Goal: Task Accomplishment & Management: Manage account settings

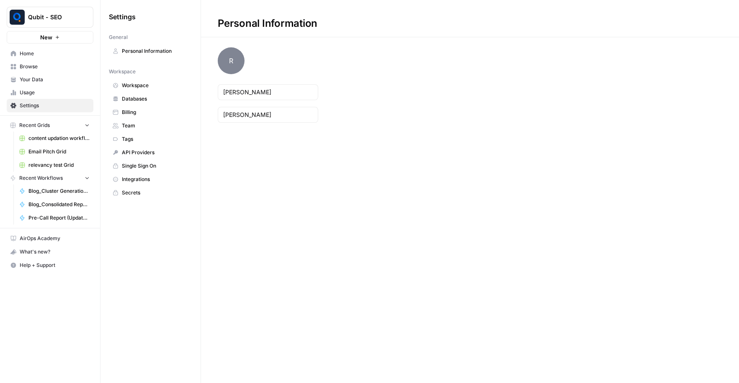
click at [128, 112] on span "Billing" at bounding box center [155, 112] width 67 height 8
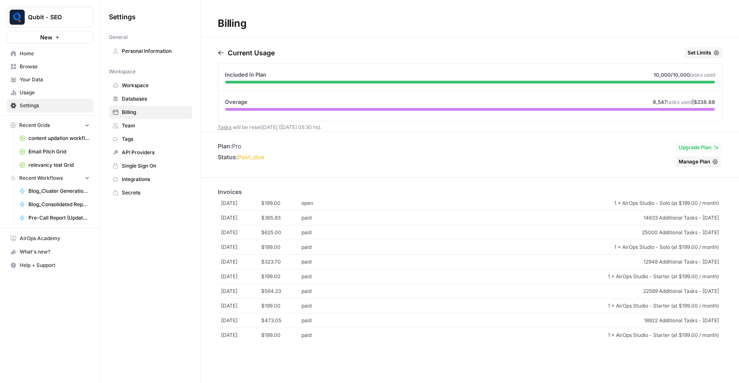
click at [251, 157] on span "past_due" at bounding box center [251, 156] width 26 height 7
click at [703, 53] on span "Set Limits" at bounding box center [699, 53] width 24 height 8
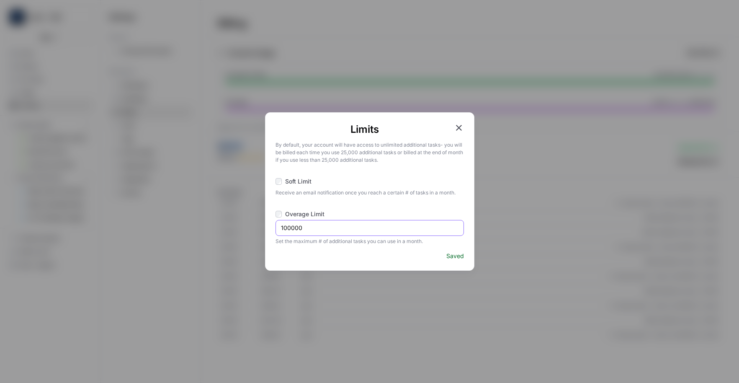
click at [305, 227] on input "100000" at bounding box center [369, 228] width 177 height 8
click at [302, 244] on span "Set the maximum # of additional tasks you can use in a month." at bounding box center [369, 240] width 188 height 9
click at [291, 230] on input "10000" at bounding box center [369, 228] width 177 height 8
type input "15000"
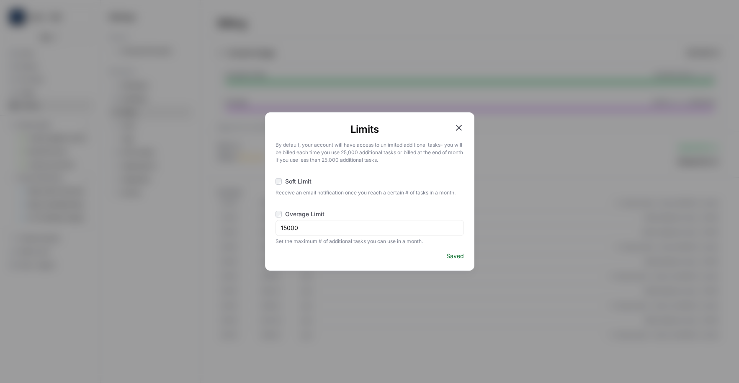
click at [454, 253] on span "Saved" at bounding box center [455, 256] width 18 height 8
click at [525, 226] on div "Limits By default, your account will have access to unlimited additional tasks …" at bounding box center [369, 191] width 739 height 383
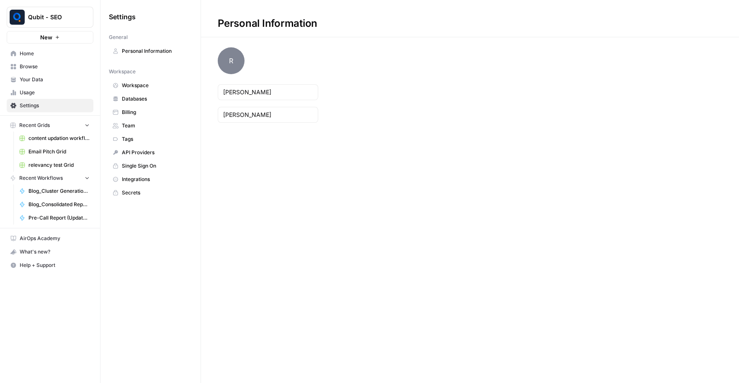
click at [51, 90] on span "Usage" at bounding box center [55, 93] width 70 height 8
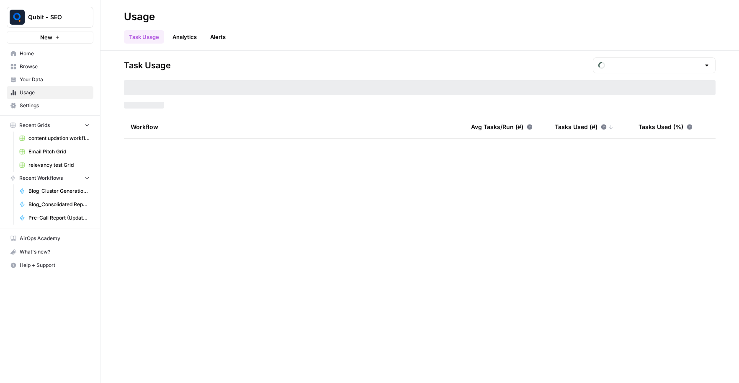
type input "August Overage"
click at [47, 79] on span "Your Data" at bounding box center [55, 80] width 70 height 8
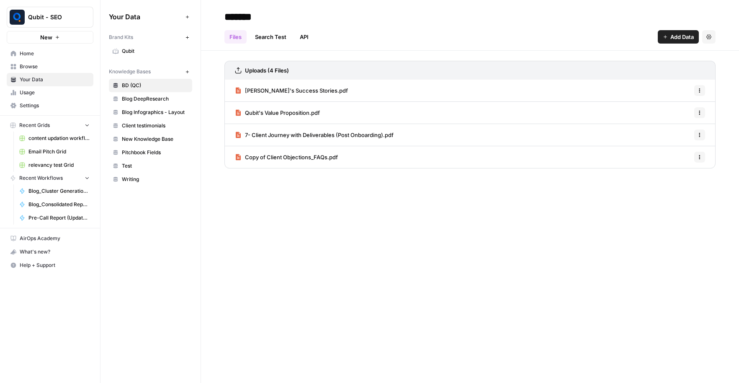
click at [54, 66] on span "Browse" at bounding box center [55, 67] width 70 height 8
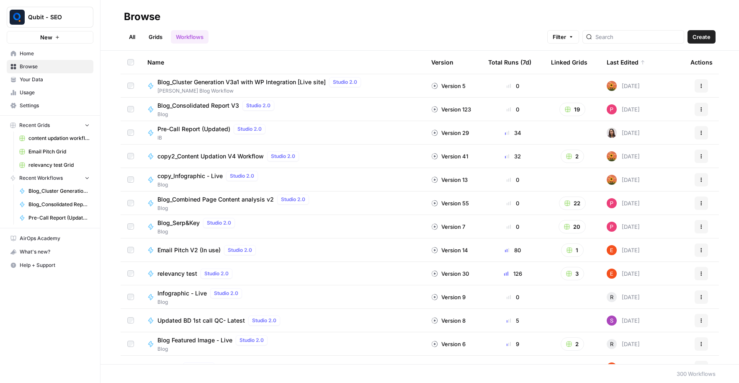
click at [129, 36] on link "All" at bounding box center [132, 36] width 16 height 13
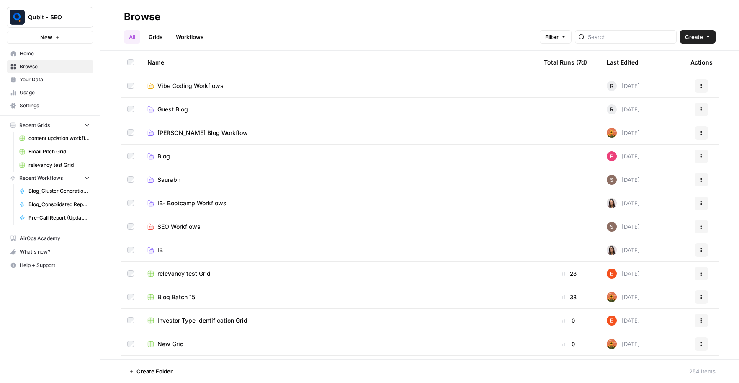
click at [199, 34] on link "Workflows" at bounding box center [190, 36] width 38 height 13
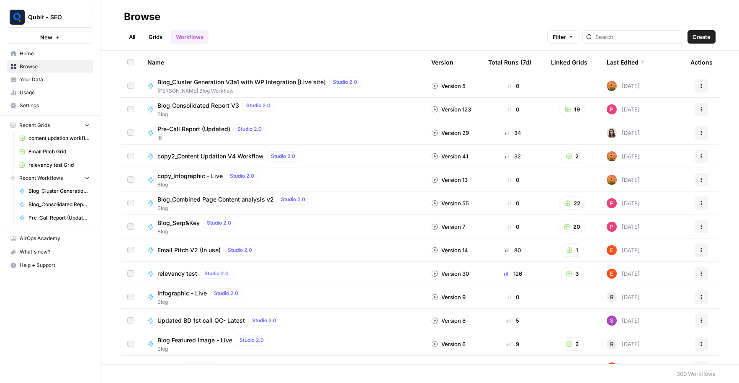
click at [626, 59] on div "Last Edited" at bounding box center [626, 62] width 39 height 23
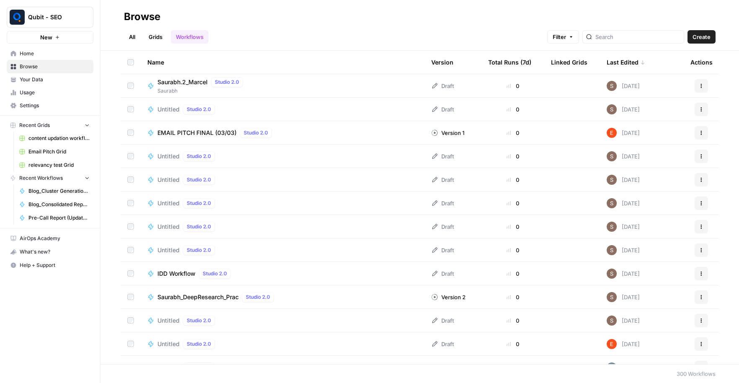
click at [626, 59] on div "Last Edited" at bounding box center [626, 62] width 39 height 23
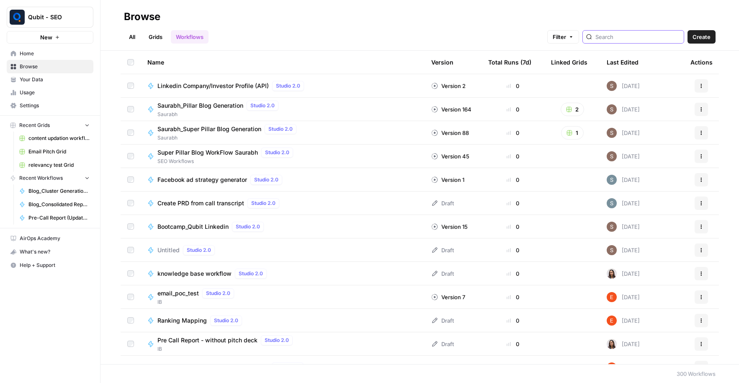
click at [634, 35] on input "search" at bounding box center [637, 37] width 85 height 8
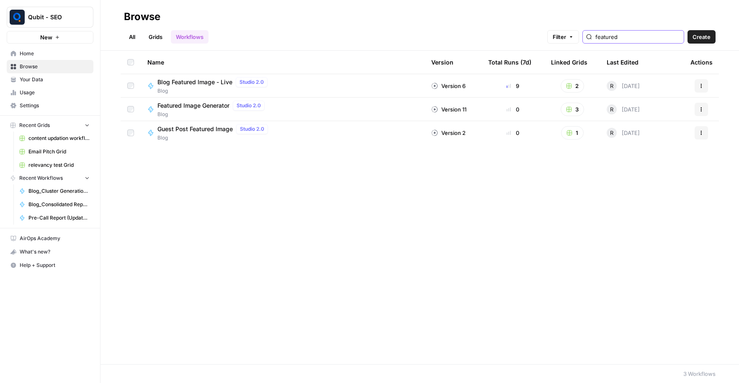
type input "featured"
click at [207, 132] on span "Guest Post Featured Image" at bounding box center [194, 129] width 75 height 8
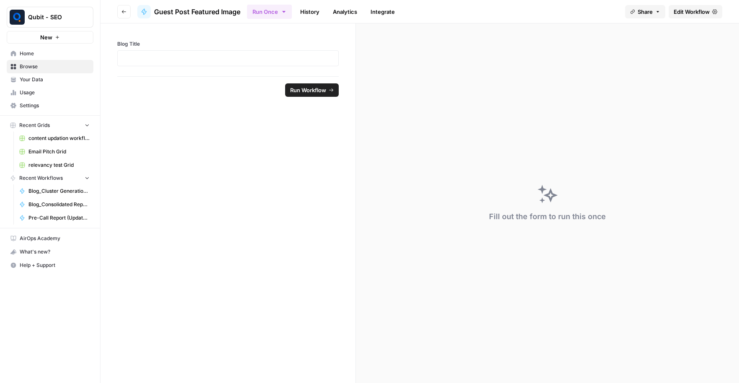
click at [687, 14] on span "Edit Workflow" at bounding box center [692, 12] width 36 height 8
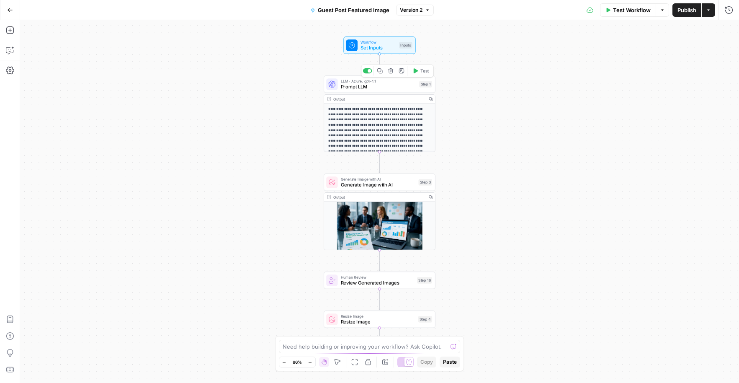
click at [417, 68] on icon "button" at bounding box center [415, 71] width 6 height 6
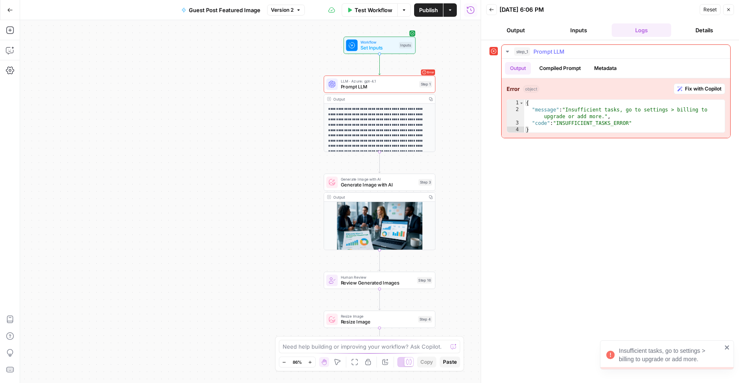
click at [617, 116] on div "{ "message" : "Insufficient tasks, go to settings > billing to upgrade or add m…" at bounding box center [624, 123] width 201 height 47
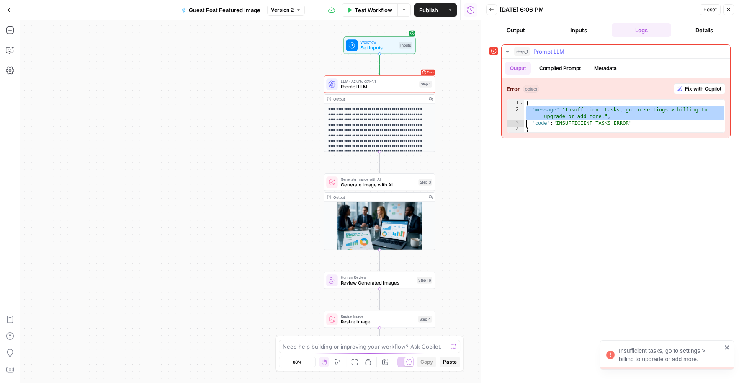
click at [617, 116] on div "{ "message" : "Insufficient tasks, go to settings > billing to upgrade or add m…" at bounding box center [624, 123] width 201 height 47
type textarea "**********"
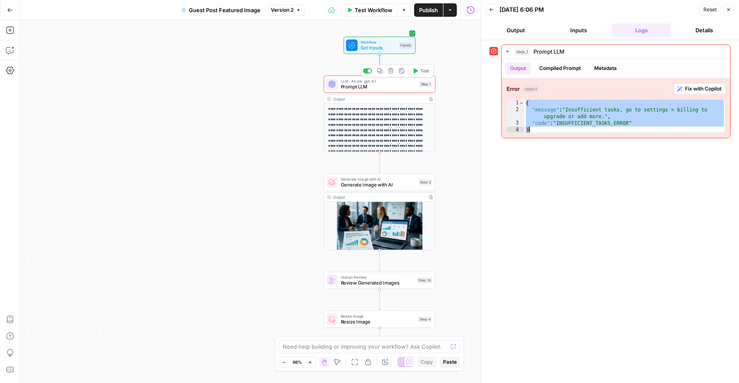
click at [417, 69] on icon "button" at bounding box center [415, 71] width 6 height 6
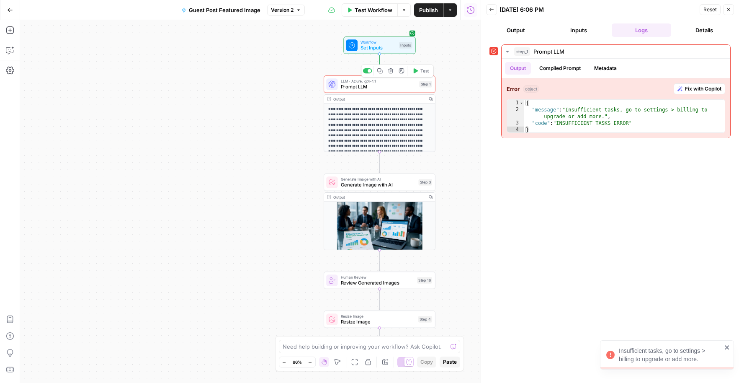
click at [419, 71] on button "Test" at bounding box center [420, 70] width 22 height 9
click at [417, 68] on icon "button" at bounding box center [415, 71] width 6 height 6
click at [621, 116] on div "{ "message" : "Insufficient tasks, go to settings > billing to upgrade or add m…" at bounding box center [624, 123] width 201 height 47
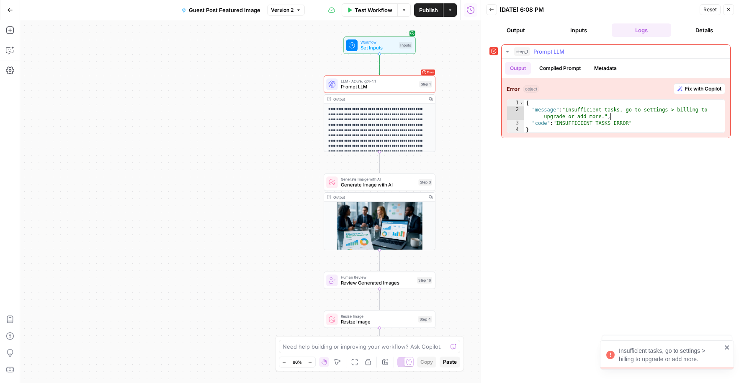
click at [621, 116] on div "{ "message" : "Insufficient tasks, go to settings > billing to upgrade or add m…" at bounding box center [624, 123] width 201 height 47
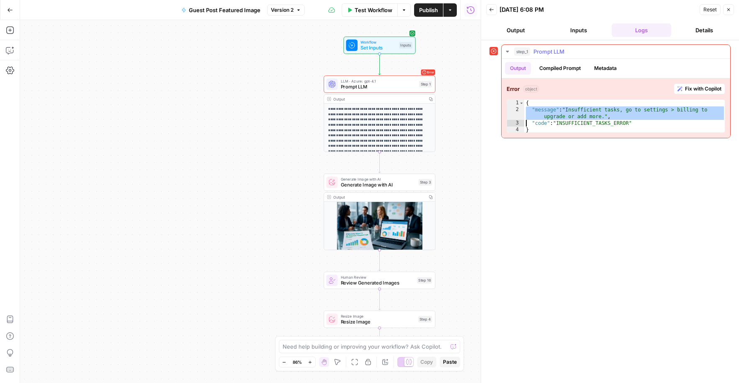
click at [602, 121] on div "{ "message" : "Insufficient tasks, go to settings > billing to upgrade or add m…" at bounding box center [624, 123] width 201 height 47
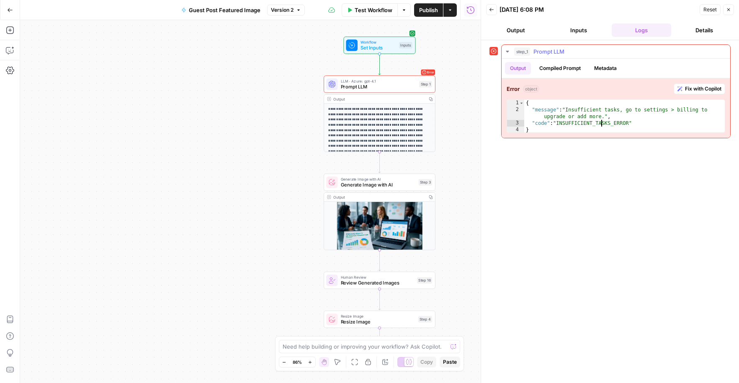
click at [602, 121] on div "{ "message" : "Insufficient tasks, go to settings > billing to upgrade or add m…" at bounding box center [624, 123] width 201 height 47
click at [612, 121] on div "{ "message" : "Insufficient tasks, go to settings > billing to upgrade or add m…" at bounding box center [624, 123] width 201 height 47
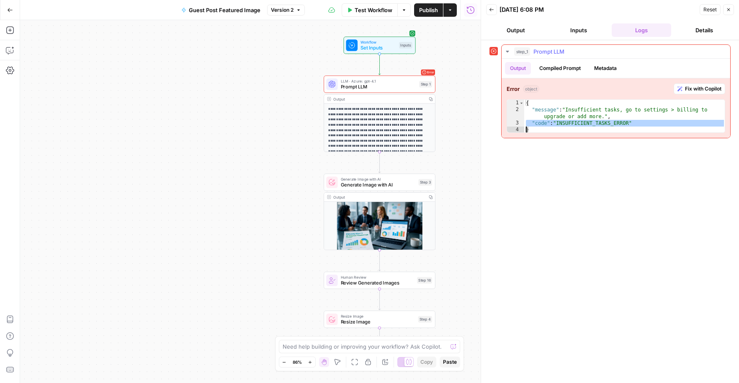
click at [612, 121] on div "{ "message" : "Insufficient tasks, go to settings > billing to upgrade or add m…" at bounding box center [624, 123] width 201 height 47
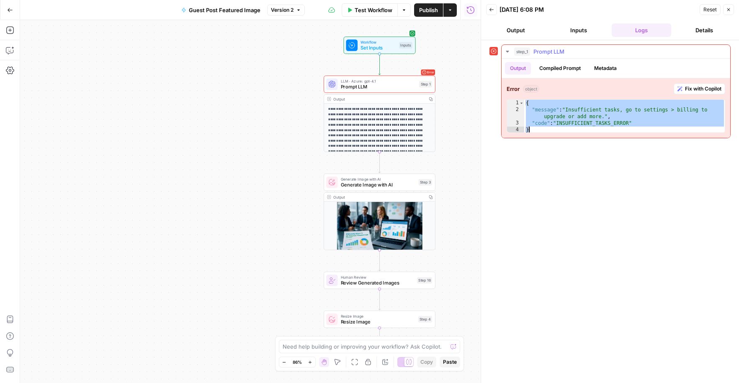
click at [612, 121] on div "{ "message" : "Insufficient tasks, go to settings > billing to upgrade or add m…" at bounding box center [624, 123] width 201 height 47
type textarea "**********"
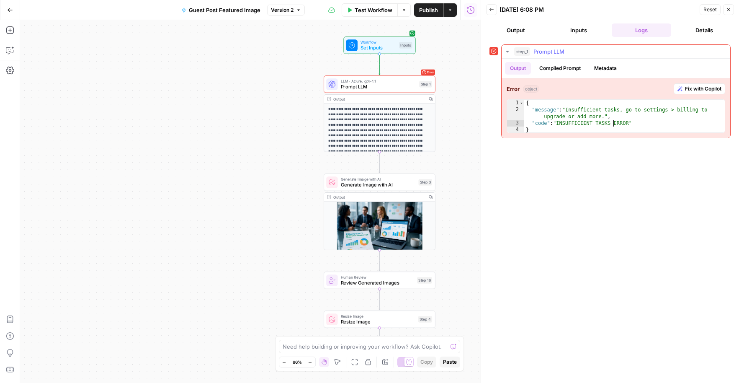
click at [612, 121] on div "{ "message" : "Insufficient tasks, go to settings > billing to upgrade or add m…" at bounding box center [624, 123] width 201 height 47
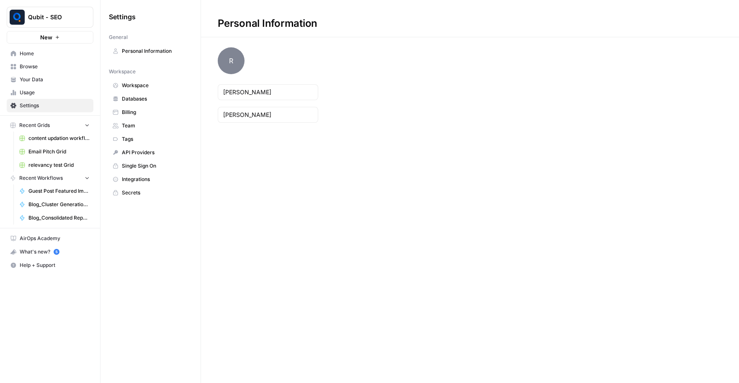
click at [131, 111] on span "Billing" at bounding box center [155, 112] width 67 height 8
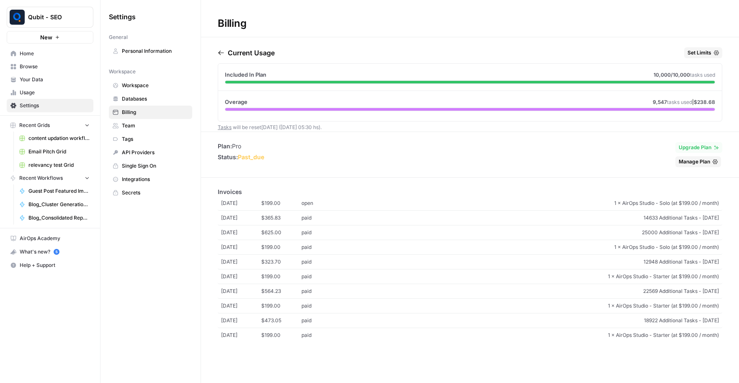
click at [707, 57] on button "Set Limits" at bounding box center [703, 52] width 38 height 11
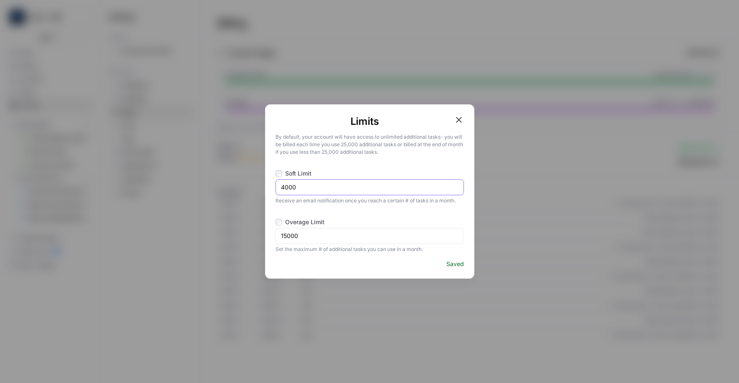
click at [319, 189] on input "4000" at bounding box center [369, 187] width 177 height 8
type input "10000"
click at [509, 226] on div "Limits By default, your account will have access to unlimited additional tasks …" at bounding box center [369, 191] width 739 height 383
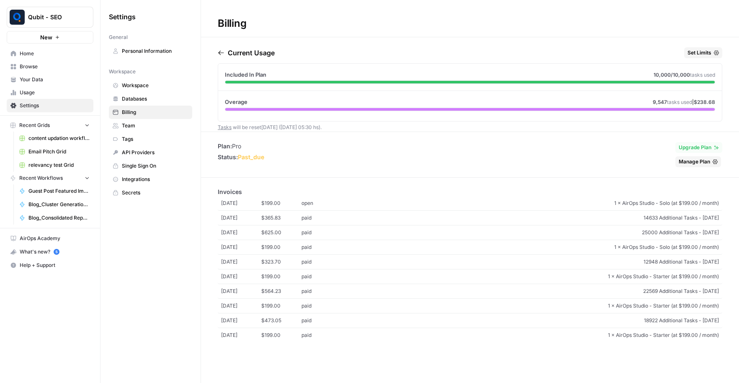
click at [258, 155] on span "past_due" at bounding box center [251, 156] width 26 height 7
click at [713, 159] on icon "button" at bounding box center [714, 161] width 5 height 5
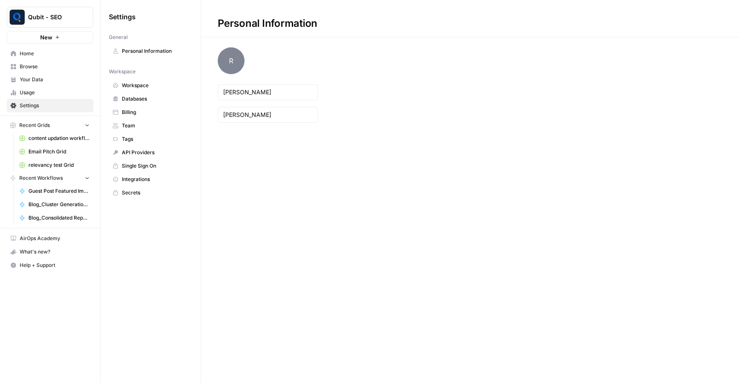
click at [144, 113] on span "Billing" at bounding box center [155, 112] width 67 height 8
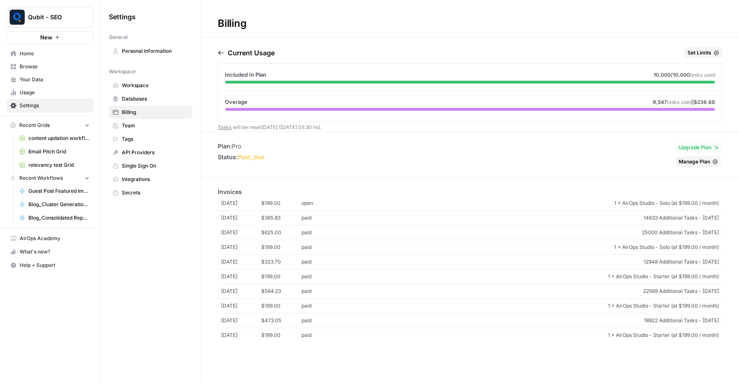
click at [361, 205] on span "1 × AirOps Studio - Solo (at $199.00 / month)" at bounding box center [530, 203] width 377 height 8
click at [702, 51] on span "Set Limits" at bounding box center [699, 53] width 24 height 8
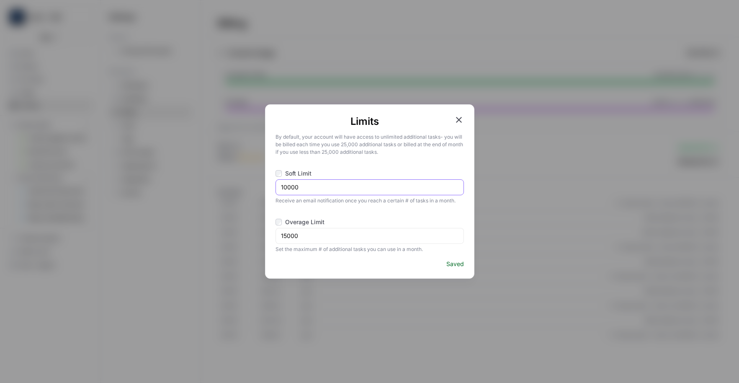
click at [283, 186] on input "10000" at bounding box center [369, 187] width 177 height 8
type input "20000"
click at [455, 265] on span "Saved" at bounding box center [455, 264] width 18 height 8
click at [540, 214] on div "Limits By default, your account will have access to unlimited additional tasks …" at bounding box center [369, 191] width 739 height 383
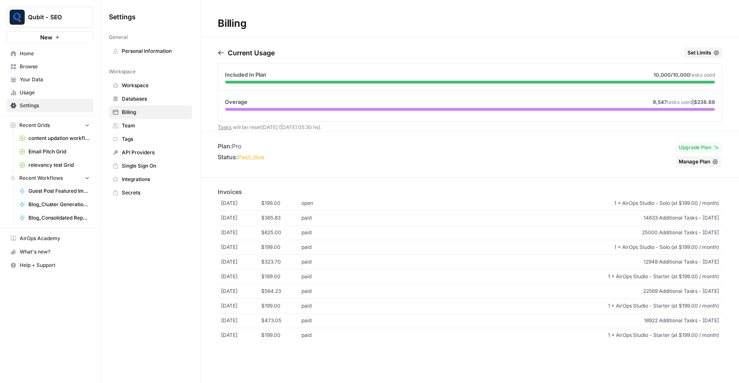
click at [317, 204] on span "open" at bounding box center [321, 203] width 40 height 8
click at [245, 154] on span "past_due" at bounding box center [251, 156] width 26 height 7
click at [652, 204] on span "1 × AirOps Studio - Solo (at $199.00 / month)" at bounding box center [530, 203] width 377 height 8
